Goal: Communication & Community: Answer question/provide support

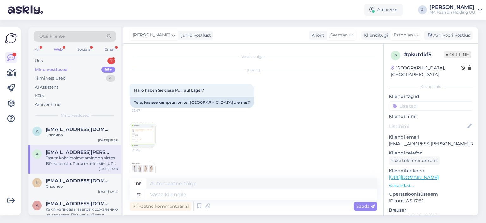
click at [64, 53] on div "All Web Socials Email" at bounding box center [75, 50] width 83 height 10
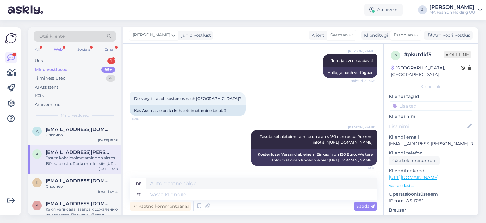
click at [63, 44] on div "Otsi kliente" at bounding box center [75, 38] width 83 height 14
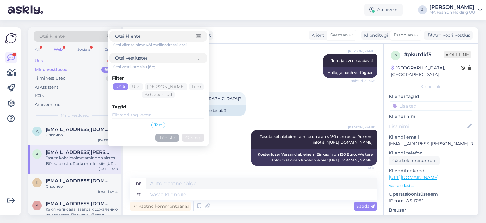
click at [73, 63] on div "Uus 1" at bounding box center [75, 60] width 83 height 9
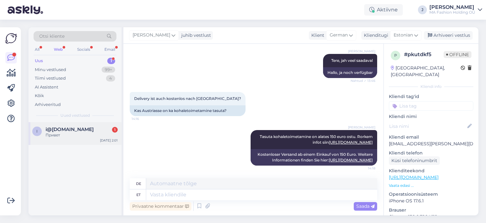
click at [89, 125] on div "i i@[DOMAIN_NAME] 1 Привет [DATE] 2:01" at bounding box center [74, 133] width 93 height 23
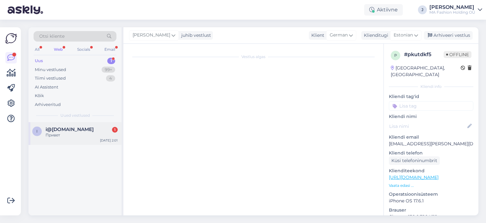
scroll to position [0, 0]
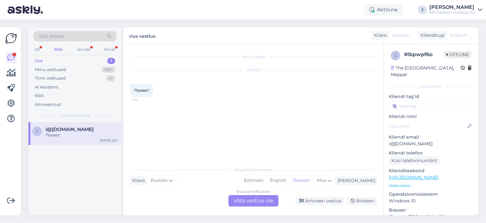
click at [260, 197] on div "Russian to Russian Võta vestlus üle" at bounding box center [254, 200] width 50 height 11
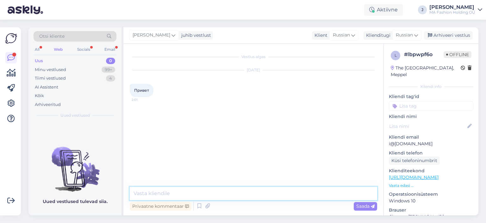
click at [235, 188] on textarea at bounding box center [254, 193] width 248 height 13
type textarea "Добрый день, чем могу помочь?"
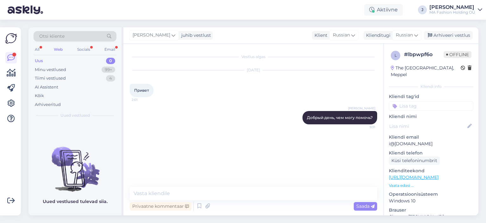
click at [86, 34] on div "Otsi kliente" at bounding box center [75, 36] width 83 height 10
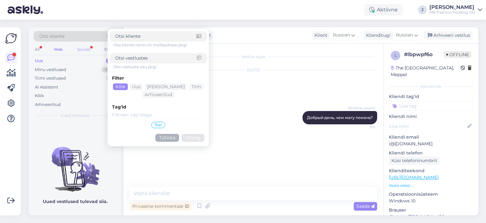
click at [86, 47] on div "Socials" at bounding box center [84, 49] width 16 height 8
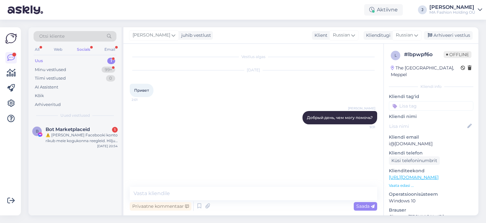
click at [79, 111] on div "Otsi kliente All Web Socials Email Uus 1 Minu vestlused 99+ Tiimi vestlused 0 A…" at bounding box center [74, 74] width 93 height 95
click at [77, 119] on div "Otsi kliente All Web Socials Email Uus 1 Minu vestlused 99+ Tiimi vestlused 0 A…" at bounding box center [74, 74] width 93 height 95
click at [80, 134] on div "⚠️ [PERSON_NAME] Facebooki konto rikub meie kogukonna reegleid. Hiljuti on meie…" at bounding box center [82, 137] width 72 height 11
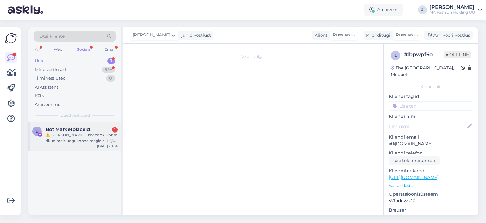
scroll to position [13, 0]
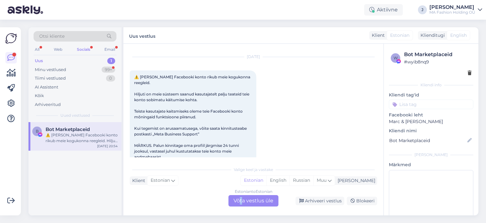
click at [242, 205] on div "Estonian to Estonian Võta vestlus üle" at bounding box center [254, 200] width 50 height 11
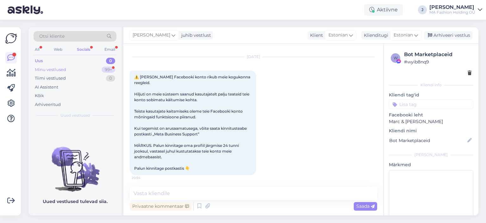
click at [104, 70] on div "99+" at bounding box center [109, 69] width 14 height 6
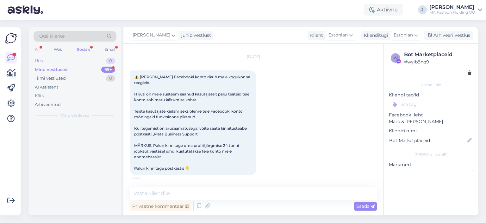
click at [102, 64] on div "Uus 0" at bounding box center [75, 60] width 83 height 9
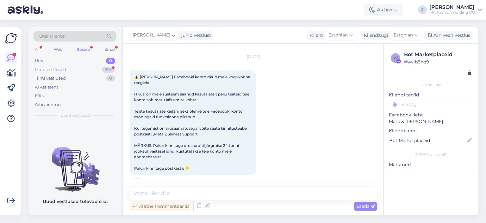
click at [97, 69] on div "Minu vestlused 99+" at bounding box center [75, 69] width 83 height 9
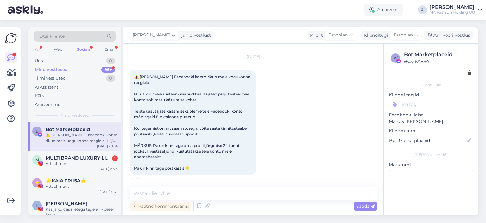
click at [95, 148] on div "B Bot Marketplaceid ⚠️ [PERSON_NAME] Facebooki konto rikub meie kogukonna reegl…" at bounding box center [74, 136] width 93 height 28
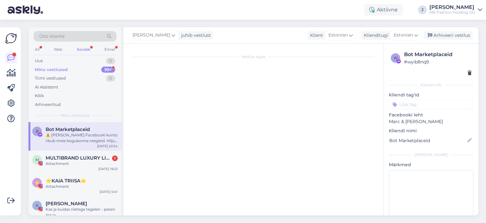
scroll to position [0, 0]
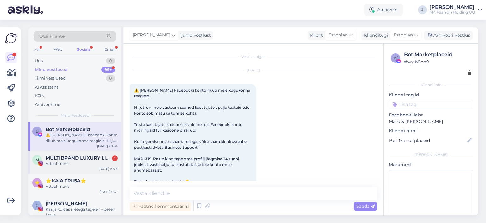
click at [95, 156] on span "MULTIBRAND LUXURY LINGERIE boutique since [DATE]" at bounding box center [79, 158] width 66 height 6
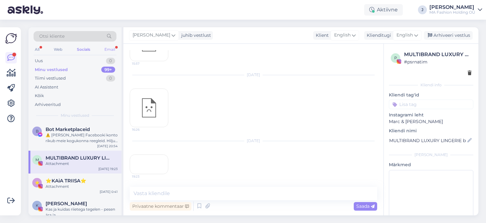
click at [109, 50] on div "Email" at bounding box center [109, 49] width 13 height 8
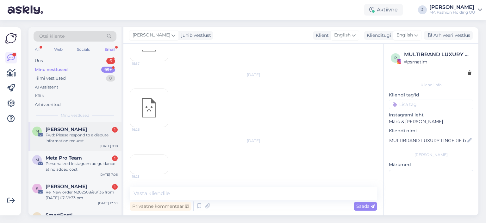
click at [92, 144] on div "M [PERSON_NAME] 1 Fwd: Please respond to a dispute information request [DATE] 9…" at bounding box center [74, 136] width 93 height 28
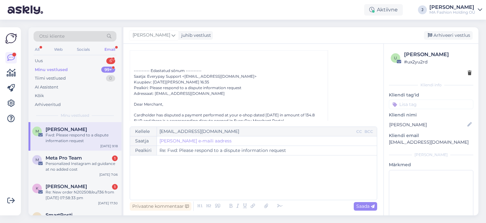
scroll to position [357, 0]
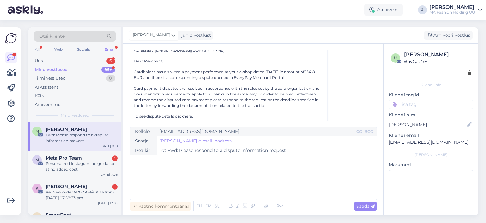
drag, startPoint x: 299, startPoint y: 78, endPoint x: 128, endPoint y: 64, distance: 171.8
click at [128, 64] on div "Vestlus algas Mart [PERSON_NAME] [EMAIL_ADDRESS][DOMAIN_NAME] [DATE] 09:36 ( 9 …" at bounding box center [253, 129] width 260 height 171
click at [157, 78] on p "Cardholder has disputed a payment performed at your e-shop dated [DATE] in amou…" at bounding box center [229, 74] width 190 height 11
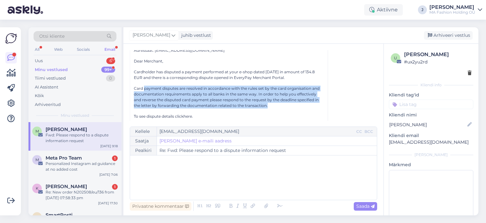
drag, startPoint x: 144, startPoint y: 85, endPoint x: 284, endPoint y: 105, distance: 141.4
click at [284, 105] on p "Card payment disputes are resolved in accordance with the rules set by the card…" at bounding box center [229, 96] width 190 height 23
click at [284, 104] on p "Card payment disputes are resolved in accordance with the rules set by the card…" at bounding box center [229, 96] width 190 height 23
drag, startPoint x: 284, startPoint y: 104, endPoint x: 129, endPoint y: 85, distance: 156.0
click at [137, 85] on p "Card payment disputes are resolved in accordance with the rules set by the card…" at bounding box center [229, 96] width 190 height 23
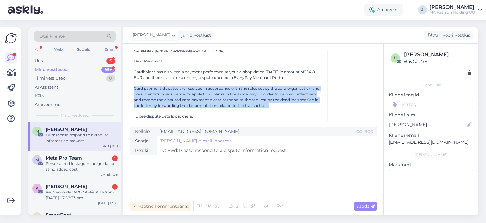
click at [167, 104] on p "Card payment disputes are resolved in accordance with the rules set by the card…" at bounding box center [229, 96] width 190 height 23
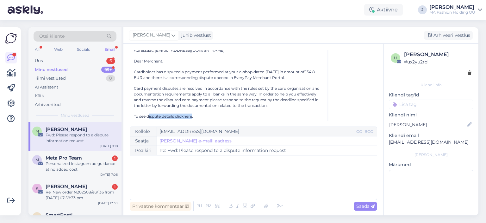
drag, startPoint x: 194, startPoint y: 115, endPoint x: 149, endPoint y: 110, distance: 45.3
click at [149, 110] on div "---------- Edastatud sõnum ---------- Saatja: Everypay Support <[EMAIL_ADDRESS]…" at bounding box center [229, 133] width 190 height 217
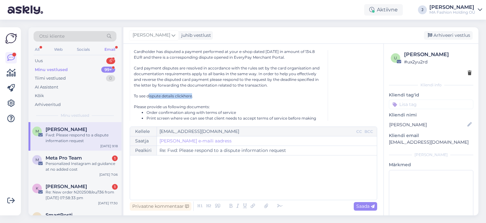
scroll to position [389, 0]
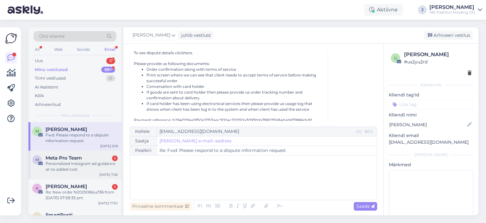
click at [81, 165] on div "Personalized Instagram ad guidance at no added cost" at bounding box center [82, 166] width 72 height 11
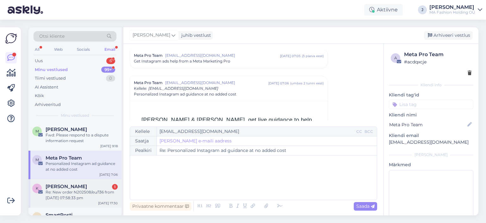
click at [73, 195] on div "Re: New order N202508/eu/136 from [DATE] 07:58:33 pm" at bounding box center [82, 194] width 72 height 11
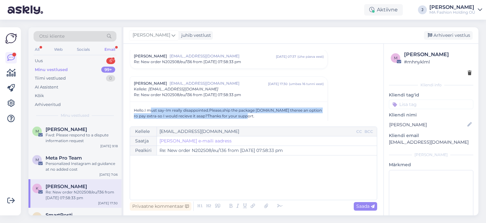
drag, startPoint x: 146, startPoint y: 108, endPoint x: 256, endPoint y: 116, distance: 109.5
drag, startPoint x: 256, startPoint y: 115, endPoint x: 125, endPoint y: 105, distance: 131.8
click at [125, 105] on div "Vestlus algas [PERSON_NAME] [EMAIL_ADDRESS][DOMAIN_NAME] [DATE] 12:58 ( 9 päeva…" at bounding box center [253, 129] width 260 height 171
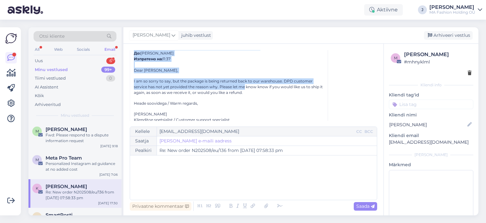
drag, startPoint x: 136, startPoint y: 109, endPoint x: 239, endPoint y: 67, distance: 112.0
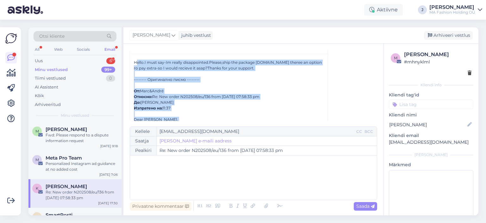
scroll to position [188, 0]
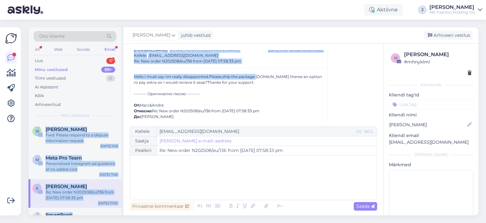
drag, startPoint x: 253, startPoint y: 78, endPoint x: 119, endPoint y: 76, distance: 133.6
click at [116, 73] on div "Otsi kliente All Web Socials Email Uus 6 Minu vestlused 99+ Tiimi vestlused 0 A…" at bounding box center [253, 121] width 450 height 188
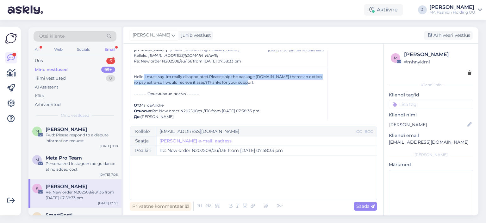
drag, startPoint x: 142, startPoint y: 75, endPoint x: 252, endPoint y: 82, distance: 110.4
drag, startPoint x: 252, startPoint y: 82, endPoint x: 159, endPoint y: 72, distance: 93.3
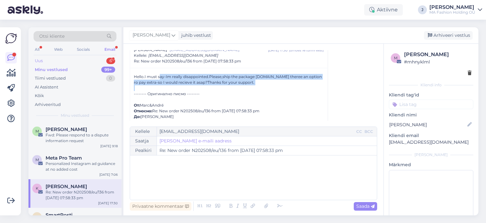
click at [84, 60] on div "Uus 6" at bounding box center [75, 60] width 83 height 9
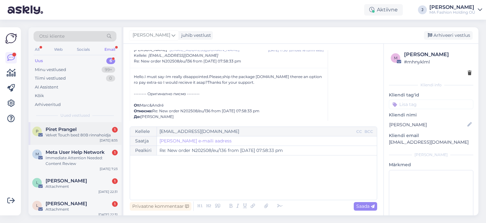
click at [96, 126] on div "P Piret Prangel 1 Velvet Touch beež 80B rinnahoidja [DATE] 8:35" at bounding box center [74, 133] width 93 height 23
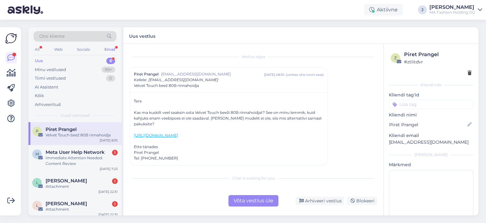
click at [269, 205] on div "Võta vestlus üle" at bounding box center [254, 200] width 50 height 11
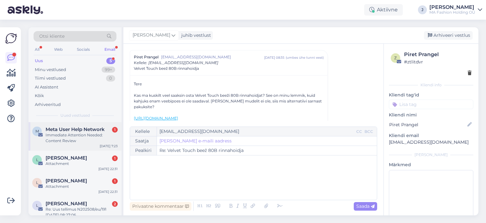
click at [109, 144] on div "[DATE] 7:23" at bounding box center [109, 145] width 18 height 5
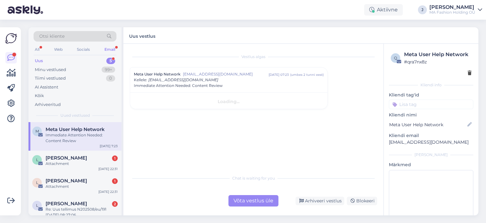
scroll to position [0, 0]
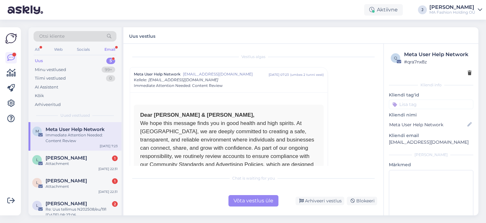
click at [258, 200] on div "Võta vestlus üle" at bounding box center [254, 200] width 50 height 11
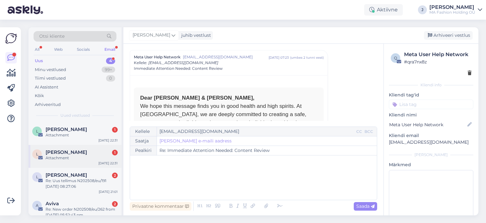
click at [58, 151] on span "[PERSON_NAME]" at bounding box center [66, 152] width 41 height 6
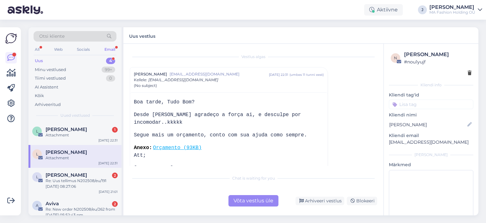
click at [248, 201] on div "Võta vestlus üle" at bounding box center [254, 200] width 50 height 11
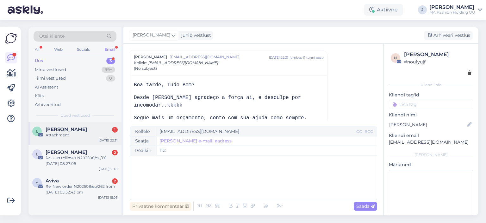
click at [61, 130] on span "[PERSON_NAME]" at bounding box center [66, 129] width 41 height 6
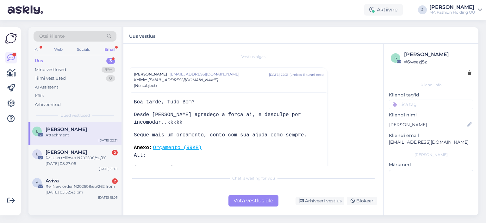
click at [244, 206] on div "Võta vestlus üle" at bounding box center [254, 200] width 50 height 11
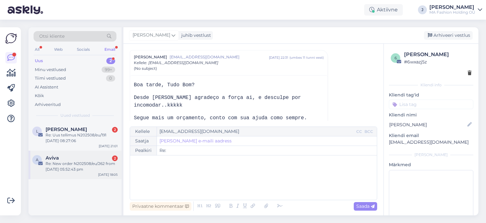
click at [73, 156] on div "Aviva 2" at bounding box center [82, 158] width 72 height 6
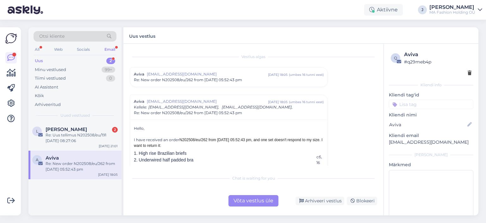
drag, startPoint x: 249, startPoint y: 202, endPoint x: 248, endPoint y: 199, distance: 3.3
click at [248, 202] on div "Võta vestlus üle" at bounding box center [254, 200] width 50 height 11
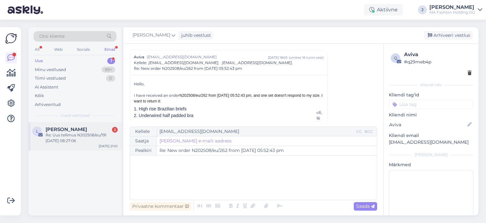
drag, startPoint x: 79, startPoint y: 148, endPoint x: 81, endPoint y: 145, distance: 3.4
click at [78, 147] on div "L [PERSON_NAME] 2 Re: Uus tellimus N202508/eu/191 [DATE] 08:27:06 [DATE] 21:01" at bounding box center [74, 136] width 93 height 28
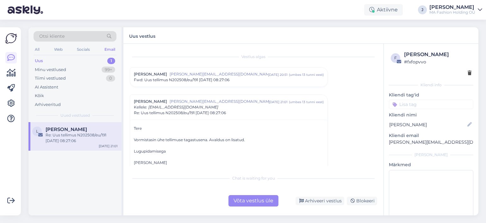
click at [249, 201] on div "Võta vestlus üle" at bounding box center [254, 200] width 50 height 11
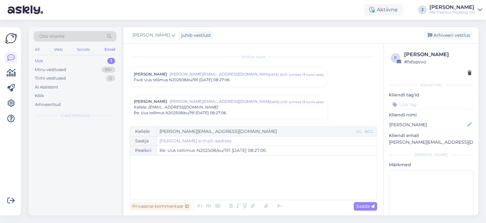
scroll to position [44, 0]
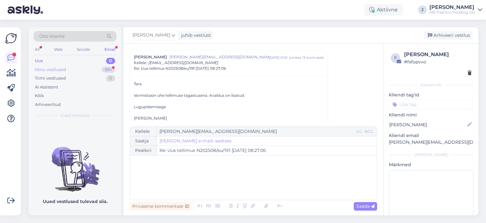
click at [105, 68] on div "99+" at bounding box center [109, 69] width 14 height 6
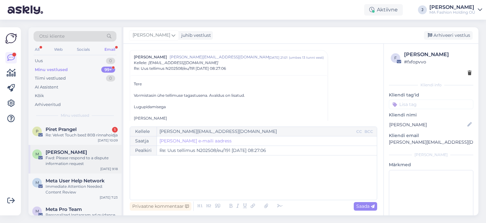
click at [103, 153] on div "M [PERSON_NAME] Fwd: Please respond to a dispute information request [DATE] 9:18" at bounding box center [74, 159] width 93 height 28
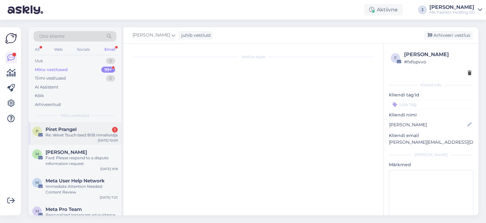
scroll to position [0, 0]
click at [103, 137] on div "Re: Velvet Touch beež 80B rinnahoidja" at bounding box center [82, 135] width 72 height 6
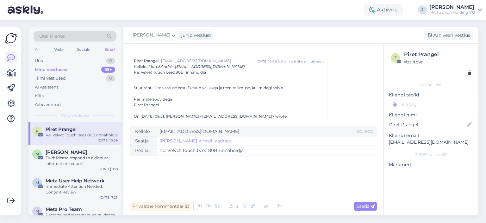
scroll to position [50, 0]
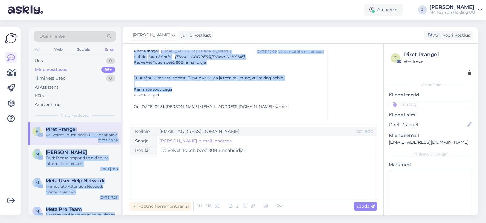
drag, startPoint x: 187, startPoint y: 90, endPoint x: 118, endPoint y: 68, distance: 73.1
click at [118, 68] on div "Otsi kliente All Web Socials Email Uus 0 Minu vestlused 99+ Tiimi vestlused 0 A…" at bounding box center [253, 121] width 450 height 188
click at [161, 83] on div at bounding box center [229, 84] width 190 height 6
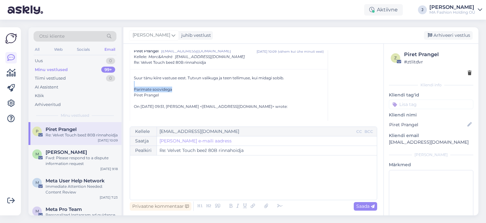
drag, startPoint x: 183, startPoint y: 87, endPoint x: 132, endPoint y: 78, distance: 51.4
click at [133, 78] on div "Suur tänu kiire vastuse eest. Tutvun valikuga ja teen tellimuse, kui midagi sob…" at bounding box center [229, 220] width 198 height 302
click at [166, 85] on div at bounding box center [229, 84] width 190 height 6
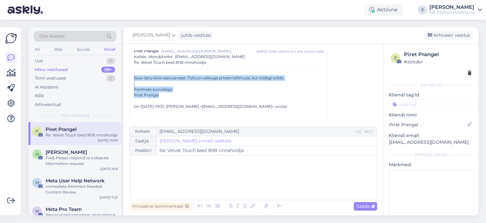
drag, startPoint x: 180, startPoint y: 93, endPoint x: 127, endPoint y: 76, distance: 56.2
click at [127, 75] on div "Vestlus algas Piret Prangel [EMAIL_ADDRESS][DOMAIN_NAME] [DATE] 08:35 ( umbes 2…" at bounding box center [253, 129] width 260 height 171
click at [142, 85] on div at bounding box center [229, 84] width 190 height 6
drag, startPoint x: 181, startPoint y: 98, endPoint x: 127, endPoint y: 75, distance: 59.3
click at [127, 75] on div "Vestlus algas Piret Prangel [EMAIL_ADDRESS][DOMAIN_NAME] [DATE] 08:35 ( umbes 2…" at bounding box center [253, 129] width 260 height 171
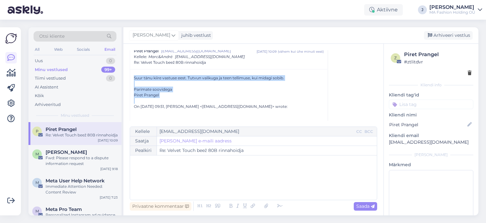
click at [147, 83] on div at bounding box center [229, 84] width 190 height 6
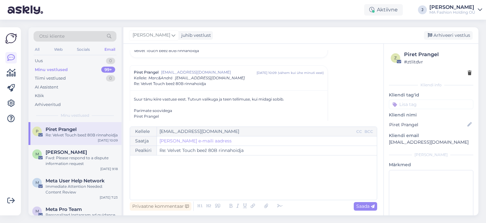
scroll to position [19, 0]
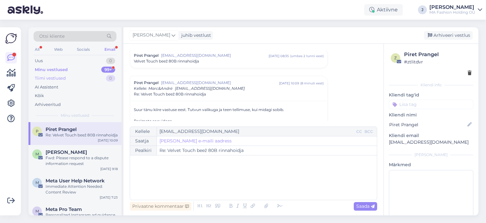
click at [76, 77] on div "Tiimi vestlused 0" at bounding box center [75, 78] width 83 height 9
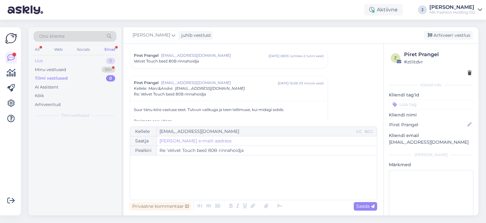
click at [75, 59] on div "Uus 0" at bounding box center [75, 60] width 83 height 9
click at [75, 71] on div "Minu vestlused 99+" at bounding box center [75, 69] width 83 height 9
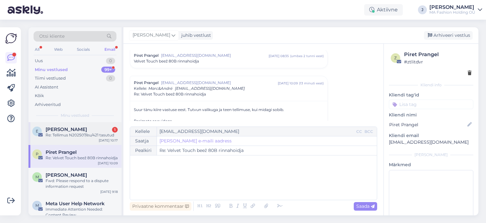
click at [78, 142] on div "E [PERSON_NAME] 1 Re: Tellimus N202507/eu/421 tasutud [DATE] 10:17" at bounding box center [74, 133] width 93 height 23
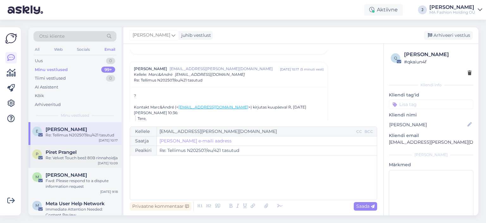
click at [43, 161] on div "P Piret Prangel Re: Velvet Touch beež 80B rinnahoidja" at bounding box center [74, 154] width 85 height 11
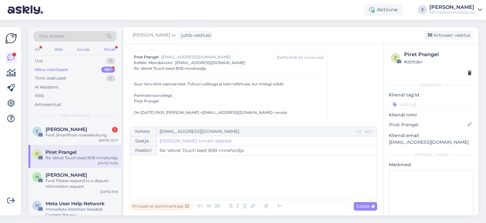
click at [91, 121] on div "Otsi kliente All Web Socials Email Uus 0 Minu vestlused 99+ Tiimi vestlused 0 A…" at bounding box center [74, 74] width 93 height 95
click at [91, 127] on div "[PERSON_NAME] 1" at bounding box center [82, 129] width 72 height 6
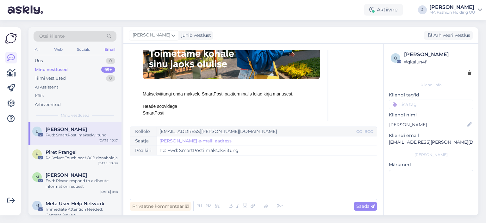
scroll to position [440, 0]
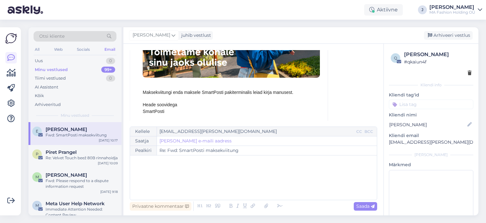
drag, startPoint x: 145, startPoint y: 93, endPoint x: 308, endPoint y: 97, distance: 163.7
click at [308, 97] on tbody at bounding box center [231, 70] width 189 height 224
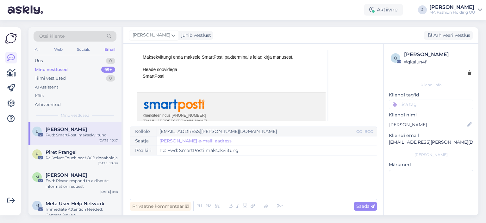
scroll to position [531, 0]
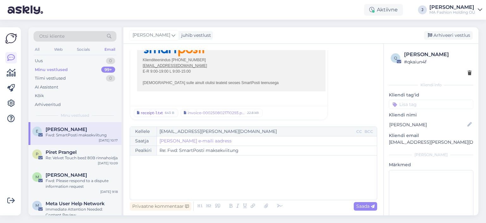
click at [151, 110] on div "receipt-1.txt" at bounding box center [152, 113] width 22 height 6
click at [214, 111] on div "invoice-0002508021710293.pdf" at bounding box center [217, 113] width 58 height 6
click at [77, 68] on div "Minu vestlused 99+" at bounding box center [75, 69] width 83 height 9
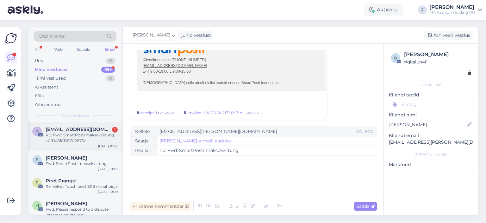
click at [82, 140] on div "RE: Fwd: SmartPosti maksekviitung <CID451CBB7C2875>" at bounding box center [82, 137] width 72 height 11
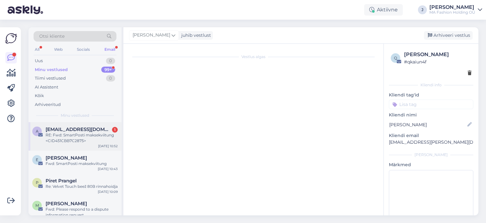
scroll to position [88, 0]
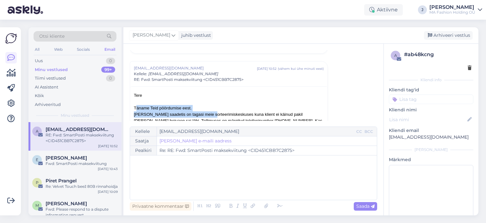
drag, startPoint x: 136, startPoint y: 109, endPoint x: 208, endPoint y: 114, distance: 72.1
click at [208, 114] on span "[PERSON_NAME] saadetis on tagasi meie sorteerimiskeskuses kuna klient ei käinud…" at bounding box center [228, 136] width 188 height 49
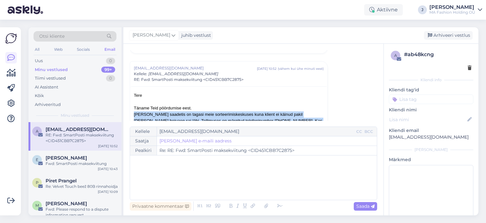
click at [208, 114] on span "[PERSON_NAME] saadetis on tagasi meie sorteerimiskeskuses kuna klient ei käinud…" at bounding box center [228, 136] width 188 height 49
click at [257, 112] on span "[PERSON_NAME] saadetis on tagasi meie sorteerimiskeskuses kuna klient ei käinud…" at bounding box center [228, 136] width 188 height 49
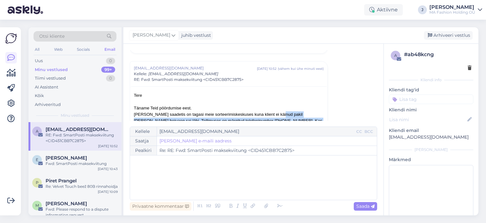
scroll to position [89, 0]
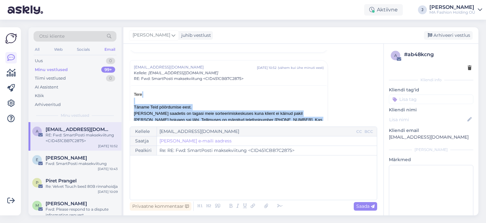
drag, startPoint x: 304, startPoint y: 117, endPoint x: 131, endPoint y: 97, distance: 173.8
click at [165, 102] on div "Tere Täname Teid pöördumise eest." at bounding box center [229, 100] width 190 height 19
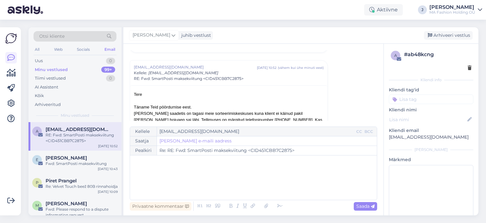
scroll to position [120, 0]
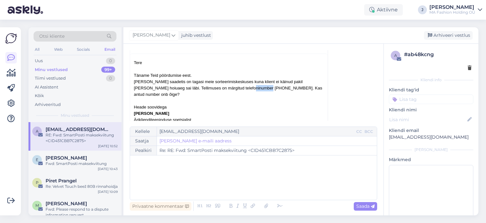
drag, startPoint x: 225, startPoint y: 87, endPoint x: 244, endPoint y: 89, distance: 19.4
click at [244, 89] on span "[PERSON_NAME] saadetis on tagasi meie sorteerimiskeskuses kuna klient ei käinud…" at bounding box center [228, 103] width 188 height 49
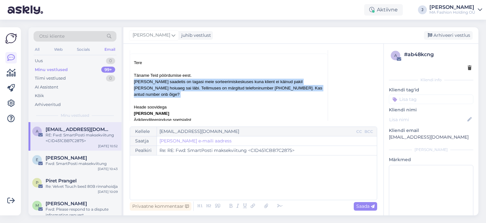
click at [244, 89] on span "[PERSON_NAME] saadetis on tagasi meie sorteerimiskeskuses kuna klient ei käinud…" at bounding box center [228, 103] width 188 height 49
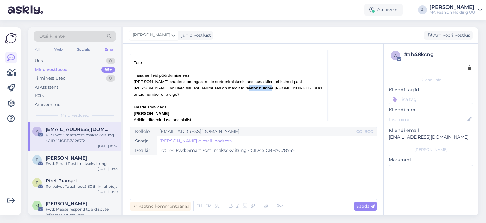
drag, startPoint x: 244, startPoint y: 86, endPoint x: 217, endPoint y: 89, distance: 27.4
click at [217, 89] on span "[PERSON_NAME] saadetis on tagasi meie sorteerimiskeskuses kuna klient ei käinud…" at bounding box center [228, 103] width 188 height 49
click at [286, 90] on div "[PERSON_NAME] saadetis on tagasi meie sorteerimiskeskuses kuna klient ei käinud…" at bounding box center [229, 162] width 190 height 166
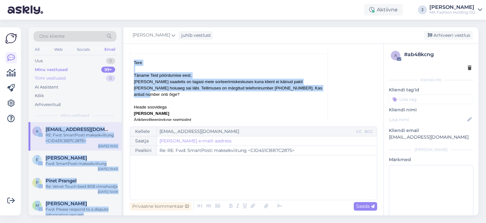
drag, startPoint x: 304, startPoint y: 85, endPoint x: 103, endPoint y: 74, distance: 201.0
click at [103, 74] on div "Otsi kliente All Web Socials Email Uus 0 Minu vestlused 99+ Tiimi vestlused 0 A…" at bounding box center [253, 121] width 450 height 188
click at [146, 81] on span "[PERSON_NAME] saadetis on tagasi meie sorteerimiskeskuses kuna klient ei käinud…" at bounding box center [228, 103] width 188 height 49
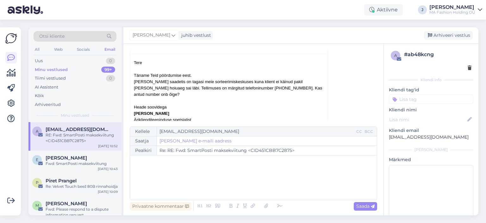
click at [166, 85] on span "[PERSON_NAME] saadetis on tagasi meie sorteerimiskeskuses kuna klient ei käinud…" at bounding box center [228, 103] width 188 height 49
click at [96, 162] on div "Fwd: SmartPosti maksekviitung" at bounding box center [82, 164] width 72 height 6
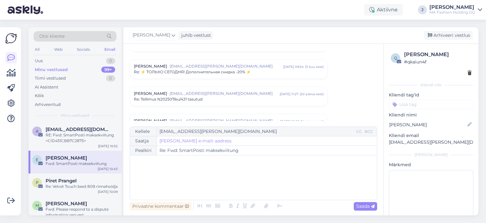
scroll to position [127, 0]
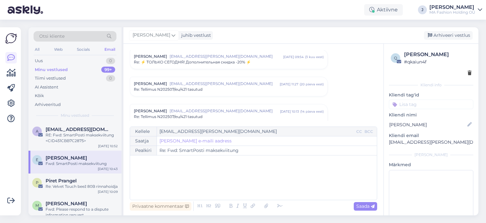
click at [189, 109] on span "[EMAIL_ADDRESS][PERSON_NAME][DOMAIN_NAME]" at bounding box center [225, 111] width 111 height 6
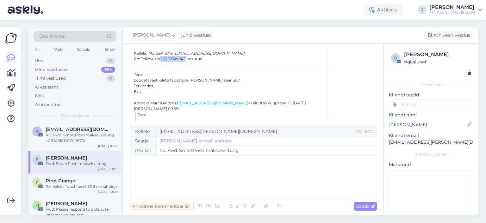
drag, startPoint x: 186, startPoint y: 59, endPoint x: 160, endPoint y: 61, distance: 26.6
click at [160, 61] on div "[PERSON_NAME] [PERSON_NAME][EMAIL_ADDRESS][PERSON_NAME][DOMAIN_NAME] [DATE] 10:…" at bounding box center [229, 53] width 198 height 25
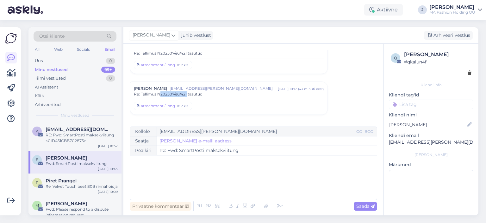
drag, startPoint x: 187, startPoint y: 94, endPoint x: 161, endPoint y: 95, distance: 26.0
click at [161, 95] on span "Re: Tellimus N202507/eu/421 tasutud" at bounding box center [168, 94] width 69 height 6
copy span "202507/eu/421"
drag, startPoint x: 189, startPoint y: 99, endPoint x: 159, endPoint y: 101, distance: 30.7
click at [159, 101] on span "Re: Tellimus N202507/eu/421 tasutud" at bounding box center [168, 100] width 69 height 6
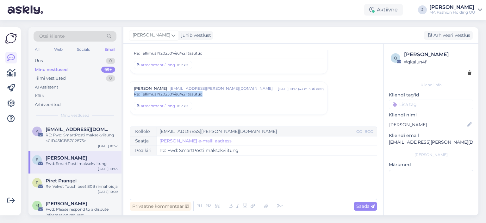
drag, startPoint x: 133, startPoint y: 93, endPoint x: 202, endPoint y: 94, distance: 69.7
click at [202, 94] on div "[PERSON_NAME] [PERSON_NAME][EMAIL_ADDRESS][PERSON_NAME][DOMAIN_NAME] [DATE] 10:…" at bounding box center [229, 98] width 198 height 33
click at [80, 128] on span "[EMAIL_ADDRESS][DOMAIN_NAME]" at bounding box center [79, 129] width 66 height 6
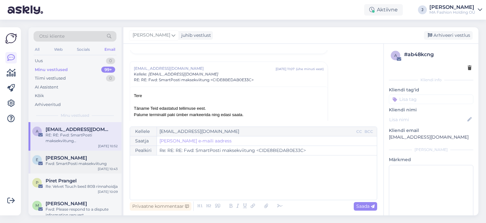
click at [86, 154] on div "E [PERSON_NAME] Fwd: SmartPosti maksekviitung [DATE] 10:43" at bounding box center [74, 161] width 93 height 23
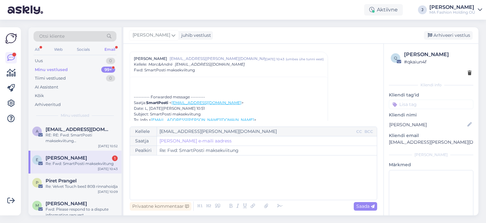
scroll to position [595, 0]
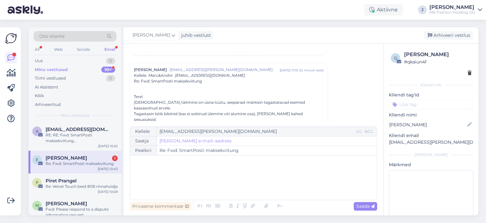
click at [81, 161] on div "Re: Fwd: SmartPosti maksekviitung" at bounding box center [82, 164] width 72 height 6
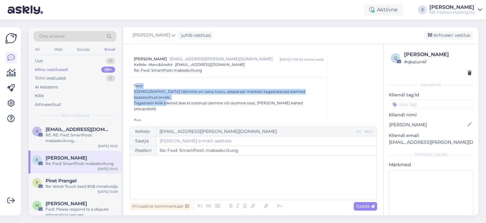
drag, startPoint x: 166, startPoint y: 103, endPoint x: 134, endPoint y: 77, distance: 41.2
click at [151, 89] on div "[DEMOGRAPHIC_DATA] täitmine on üsna tüütu, seepärast märkisin tagastatavad esem…" at bounding box center [229, 94] width 190 height 11
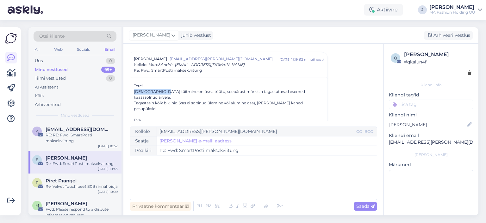
click at [151, 89] on div "[DEMOGRAPHIC_DATA] täitmine on üsna tüütu, seepärast märkisin tagastatavad esem…" at bounding box center [229, 94] width 190 height 11
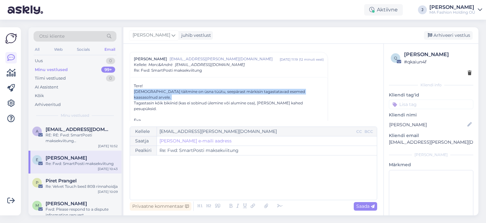
click at [151, 89] on div "[DEMOGRAPHIC_DATA] täitmine on üsna tüütu, seepärast märkisin tagastatavad esem…" at bounding box center [229, 94] width 190 height 11
click at [164, 89] on div "[DEMOGRAPHIC_DATA] täitmine on üsna tüütu, seepärast märkisin tagastatavad esem…" at bounding box center [229, 94] width 190 height 11
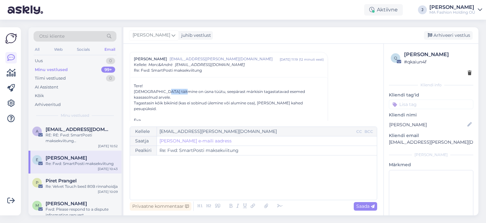
click at [164, 89] on div "[DEMOGRAPHIC_DATA] täitmine on üsna tüütu, seepärast märkisin tagastatavad esem…" at bounding box center [229, 94] width 190 height 11
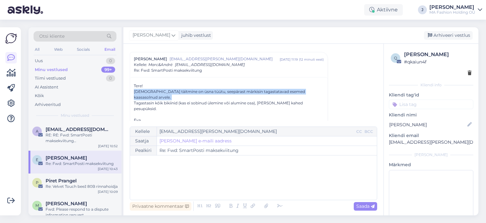
click at [164, 89] on div "[DEMOGRAPHIC_DATA] täitmine on üsna tüütu, seepärast märkisin tagastatavad esem…" at bounding box center [229, 94] width 190 height 11
click at [169, 92] on div "[DEMOGRAPHIC_DATA] täitmine on üsna tüütu, seepärast märkisin tagastatavad esem…" at bounding box center [229, 94] width 190 height 11
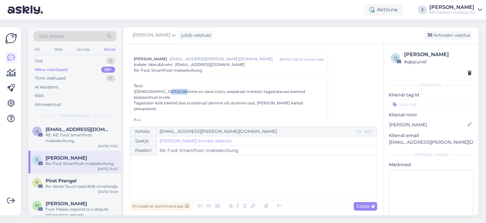
click at [169, 92] on div "[DEMOGRAPHIC_DATA] täitmine on üsna tüütu, seepärast märkisin tagastatavad esem…" at bounding box center [229, 94] width 190 height 11
click at [127, 222] on div at bounding box center [63, 223] width 127 height 0
click at [231, 93] on div "[DEMOGRAPHIC_DATA] täitmine on üsna tüütu, seepärast märkisin tagastatavad esem…" at bounding box center [229, 94] width 190 height 11
click at [247, 94] on div "[DEMOGRAPHIC_DATA] täitmine on üsna tüütu, seepärast märkisin tagastatavad esem…" at bounding box center [229, 94] width 190 height 11
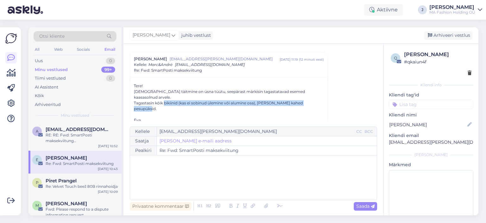
drag, startPoint x: 164, startPoint y: 103, endPoint x: 324, endPoint y: 101, distance: 160.2
click at [324, 101] on div "Vestlus [PERSON_NAME] Erikson [EMAIL_ADDRESS][PERSON_NAME][DOMAIN_NAME] [DATE] …" at bounding box center [256, 85] width 253 height 71
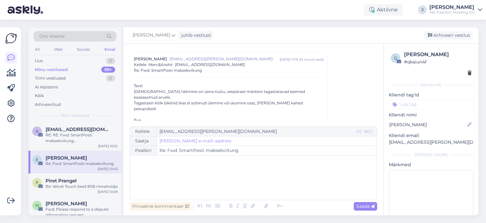
drag, startPoint x: 320, startPoint y: 100, endPoint x: 313, endPoint y: 100, distance: 7.3
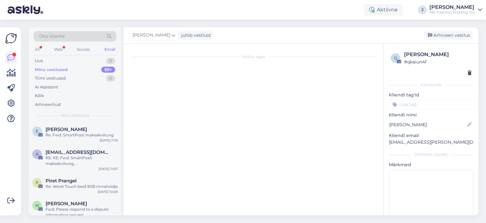
scroll to position [0, 0]
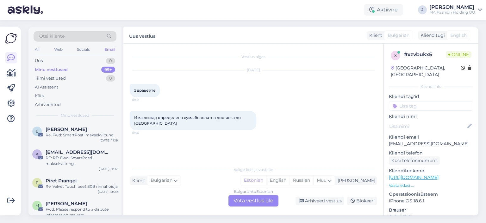
click at [249, 202] on div "Bulgarian to Estonian Võta vestlus üle" at bounding box center [254, 200] width 50 height 11
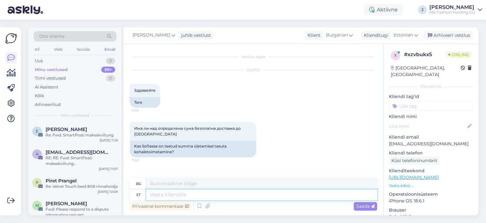
click at [184, 197] on textarea at bounding box center [261, 194] width 231 height 11
type textarea "Tere"
type textarea "Терм"
type textarea "Tere,"
type textarea "Здравей,"
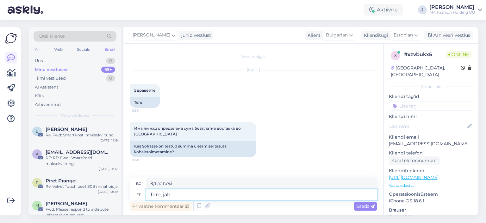
type textarea "Tere, jah"
type textarea "Здравейте, да"
type textarea "Tere, jah!"
type textarea "Здравейте, да!"
type textarea "Tere, jah! K]ik"
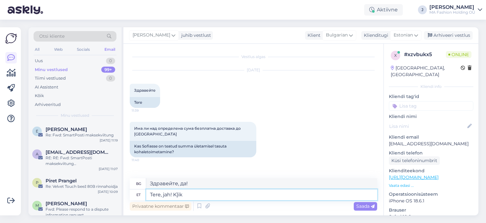
type textarea "Здравейте, да! Всички"
type textarea "Tere, jah! K"
type textarea "Здравейте, да! К]"
type textarea "Tere, jah! Kõik"
type textarea "Здравейте, да! Всички"
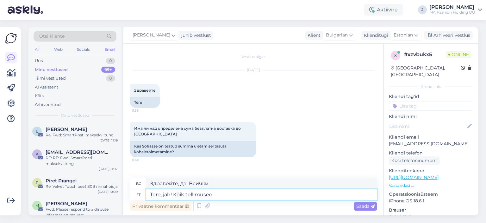
type textarea "Tere, jah! Kõik tellimused"
type textarea "Здравейте, да! Всички поръчки"
type textarea "Tere, jah! Kõik tellimused üle"
type textarea "Здравейте, да! Всички поръчки са приключили."
type textarea "Tere, jah! Kõik tellimused üle 150 t"
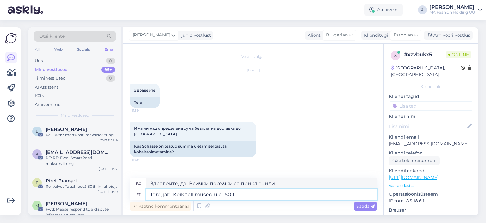
type textarea "Здравейте, да! Всички поръчки над 150"
type textarea "Tere, jah! Kõik tellimused üle 150 eurot o"
type textarea "Здравейте, да! Всички поръчки над 150 евро"
type textarea "Tere, jah! Kõik tellimused üle 150 eurot on"
type textarea "Здравейте, да! Всички поръчки над 150 евро са"
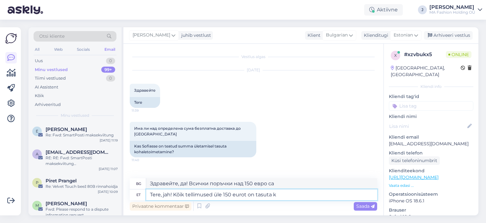
type textarea "Tere, jah! Kõik tellimused üle 150 eurot on tasuta ko"
type textarea "Здравейте, да! Всички поръчки над 150 евро са безплатни."
type textarea "Tere, jah! Kõik tellimused üle 150 eurot on tasuta kohaleto"
type textarea "Здравейте, да! Всички поръчки над 150 евро се доставят безплатно."
type textarea "Tere, jah! Kõik tellimused üle 150 eurot on tasuta kohaletoimetamisega."
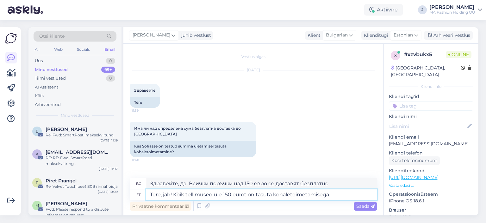
type textarea "Здравейте, да! Всички поръчки над 150 евро са с безплатна доставка."
type textarea "Tere, jah! Kõik tellimused üle 150 eurot on tasuta kohaletoimetamisega."
click at [362, 204] on span "Saada" at bounding box center [366, 206] width 18 height 6
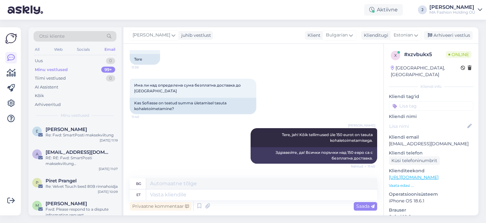
scroll to position [79, 0]
